Goal: Task Accomplishment & Management: Manage account settings

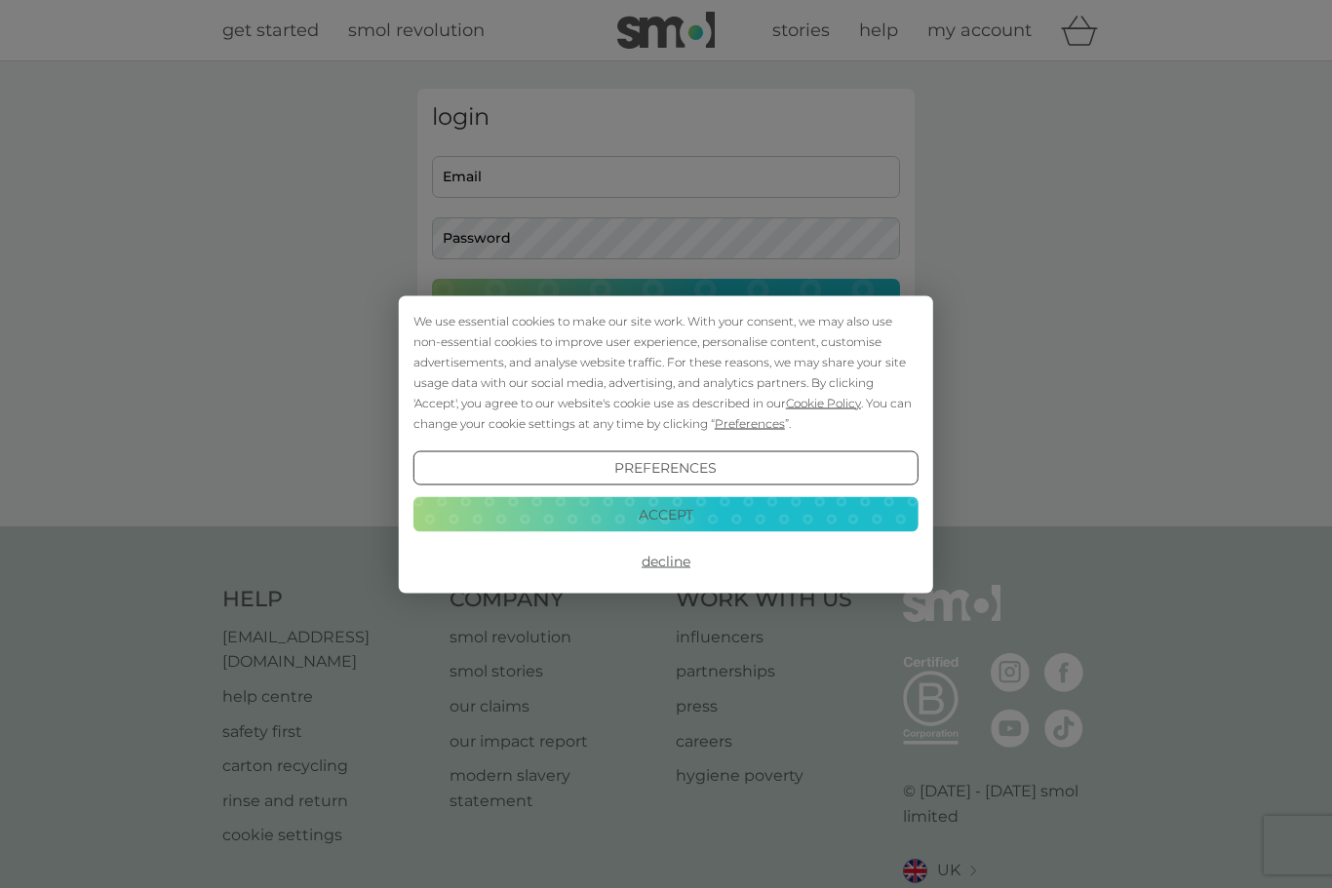
click at [777, 527] on button "Accept" at bounding box center [665, 514] width 505 height 35
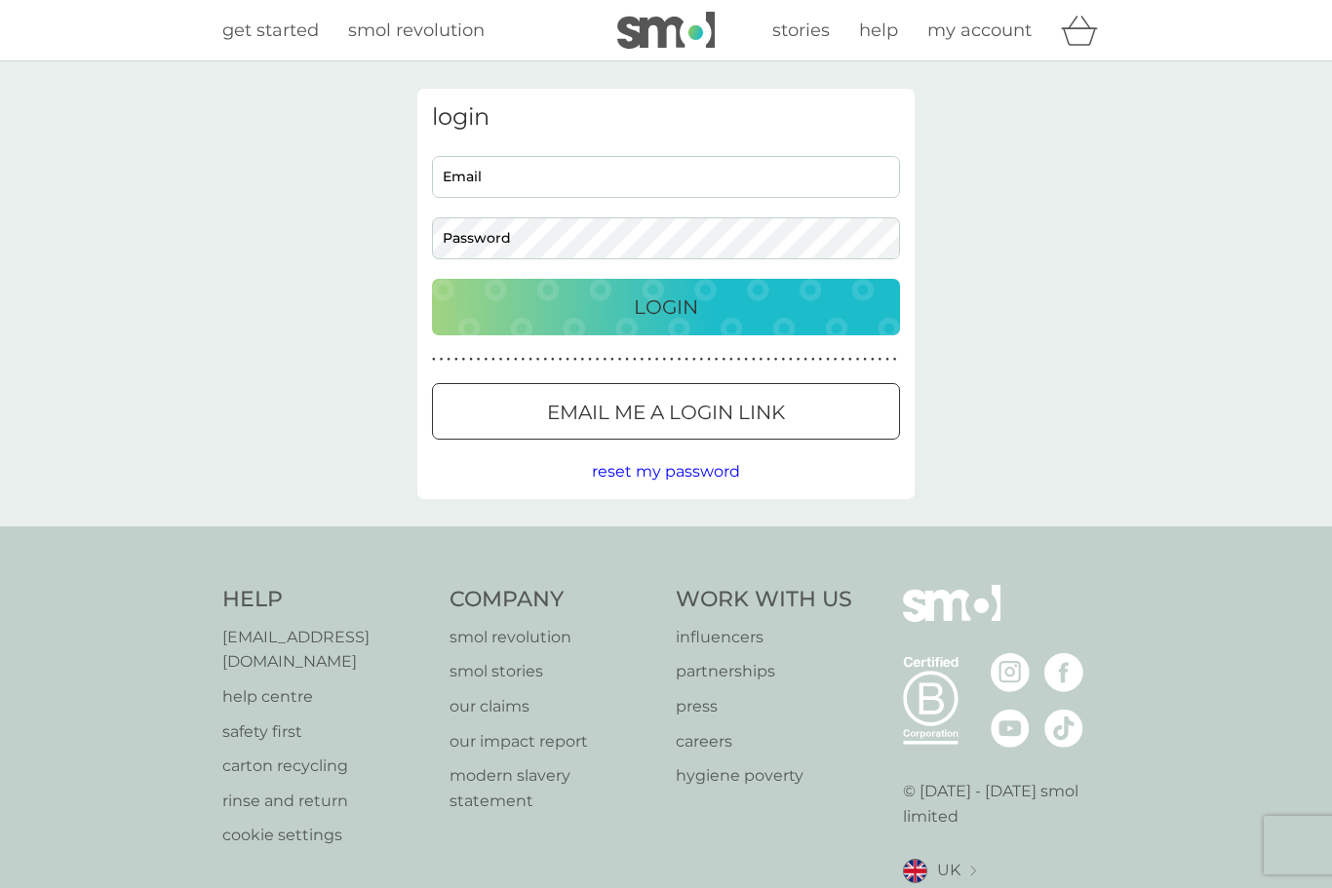
click at [697, 177] on input "Email" at bounding box center [666, 177] width 468 height 42
type input "[EMAIL_ADDRESS][DOMAIN_NAME]"
click at [666, 306] on button "Login" at bounding box center [666, 307] width 468 height 57
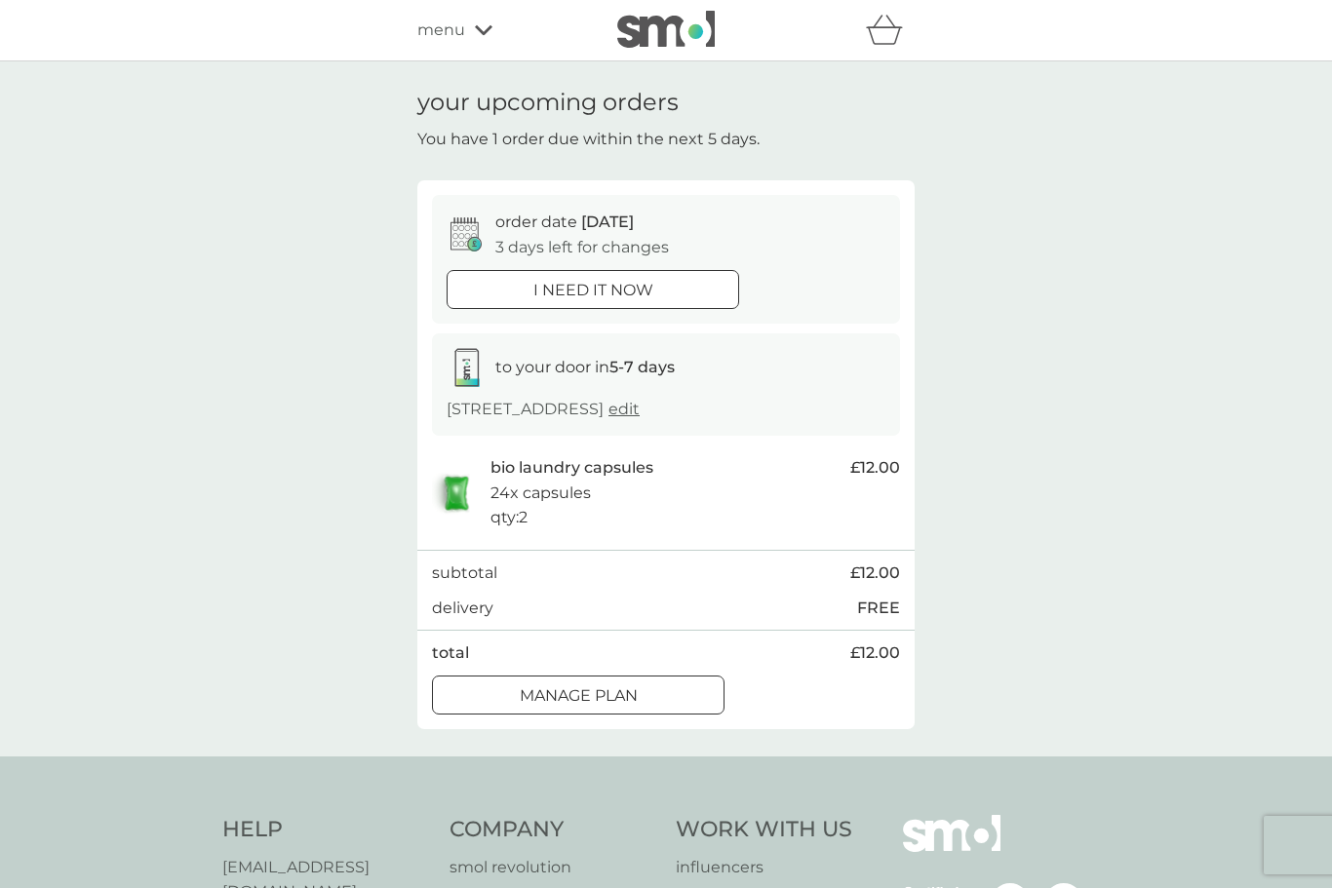
click at [686, 705] on button "Manage plan" at bounding box center [578, 695] width 292 height 39
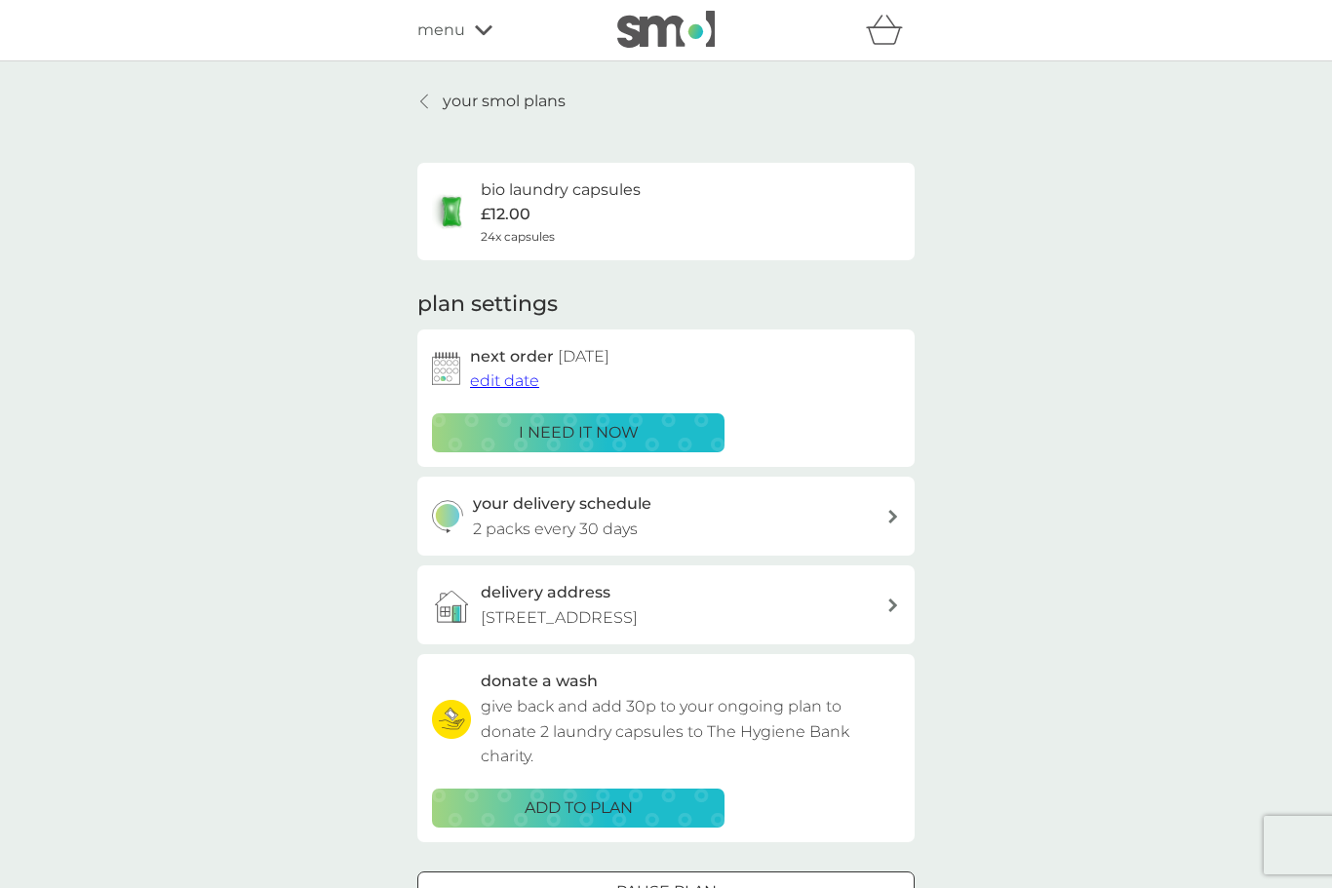
click at [512, 387] on span "edit date" at bounding box center [504, 380] width 69 height 19
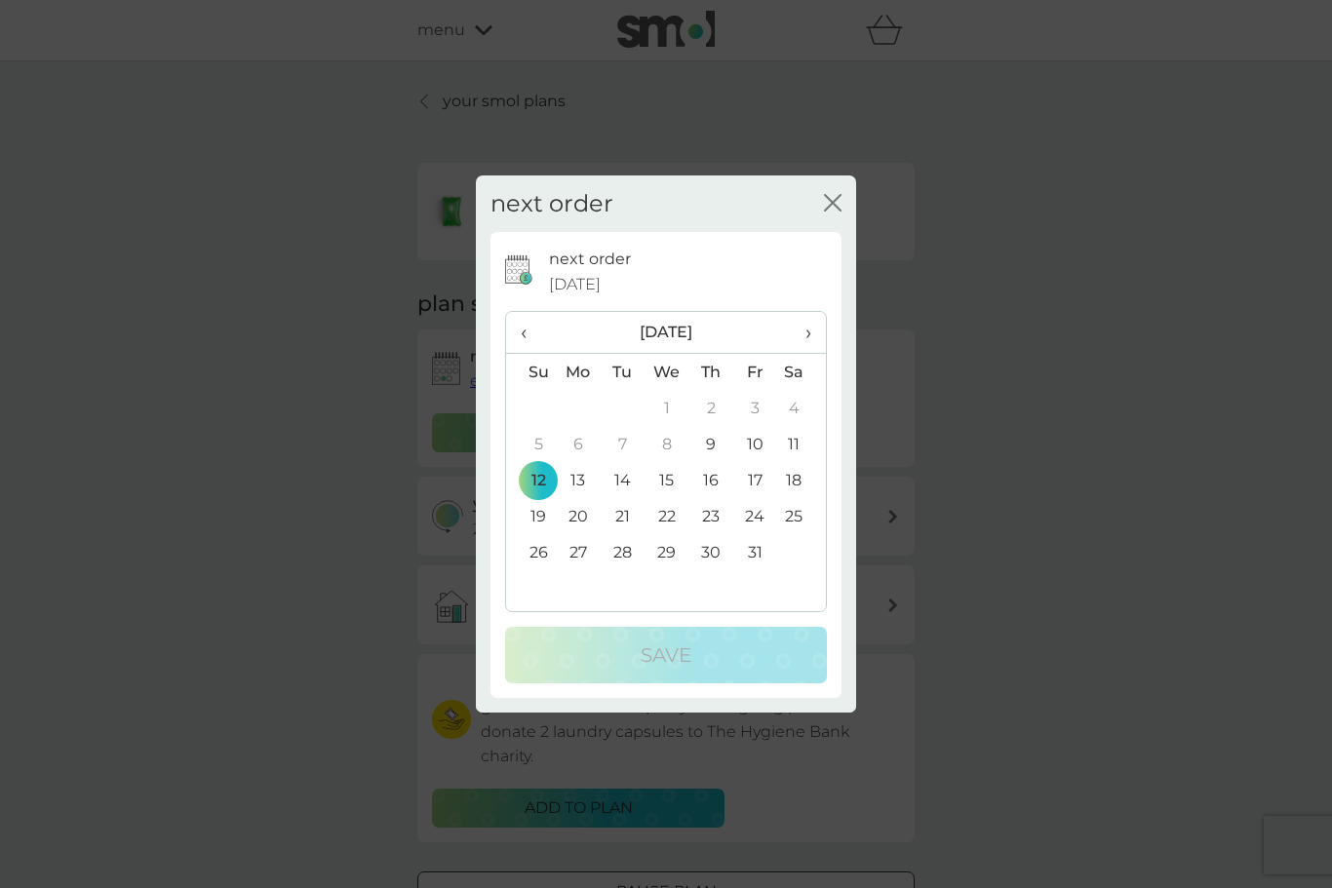
click at [808, 344] on span "›" at bounding box center [801, 332] width 19 height 41
click at [679, 557] on td "26" at bounding box center [666, 552] width 45 height 36
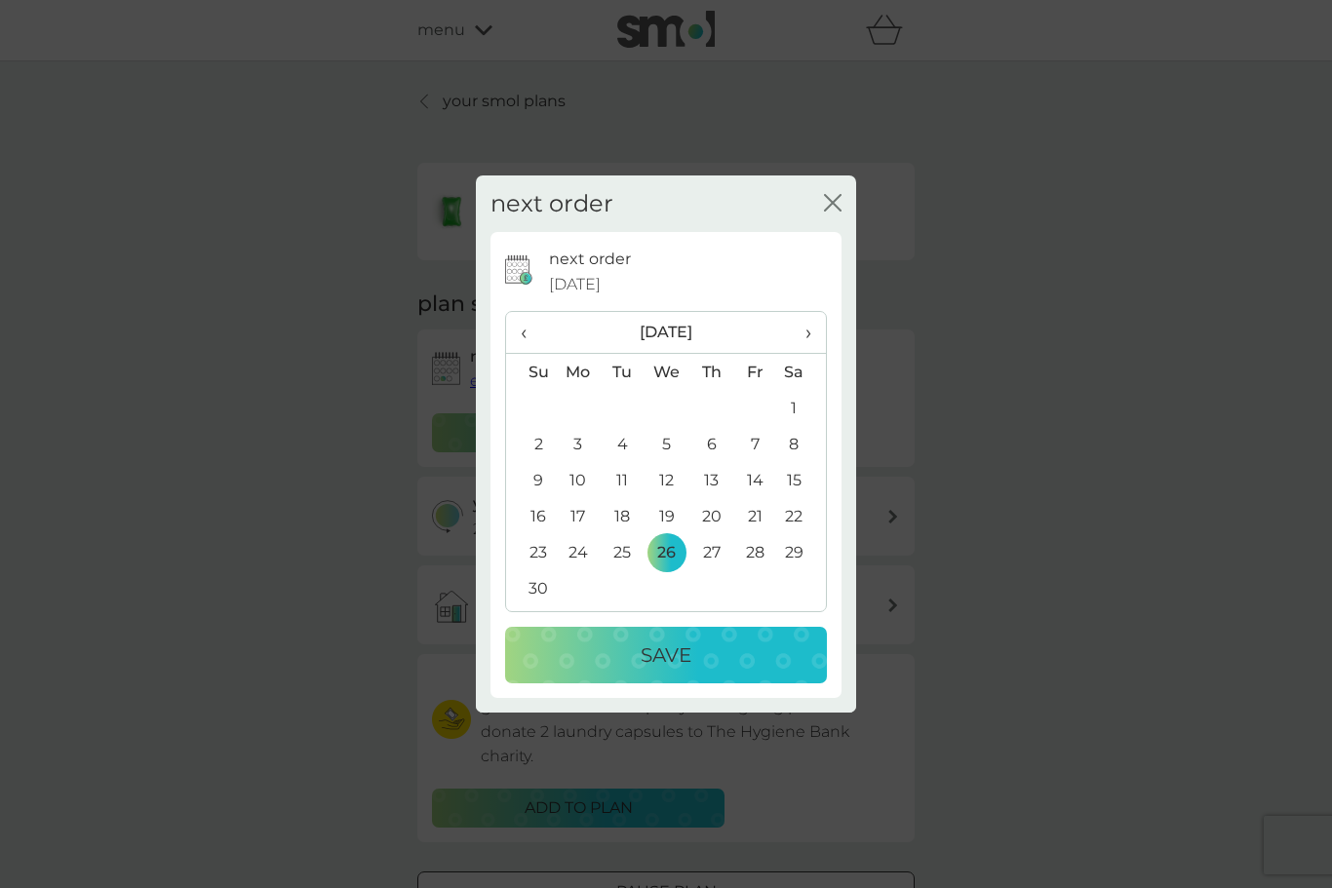
click at [737, 654] on div "Save" at bounding box center [666, 655] width 283 height 31
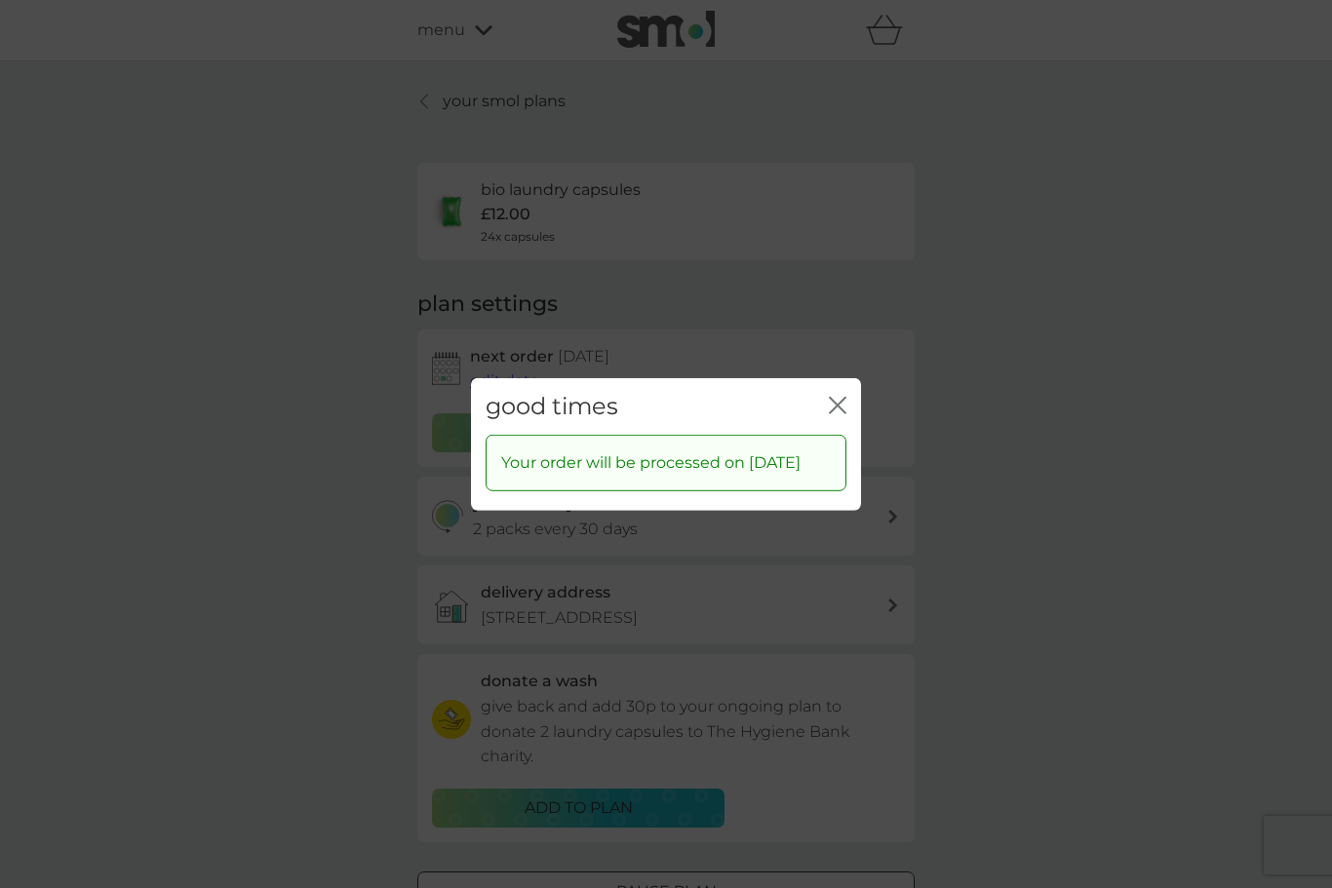
click at [844, 392] on div "close" at bounding box center [838, 406] width 18 height 28
click at [845, 405] on button "close" at bounding box center [838, 406] width 18 height 20
